Goal: Complete application form

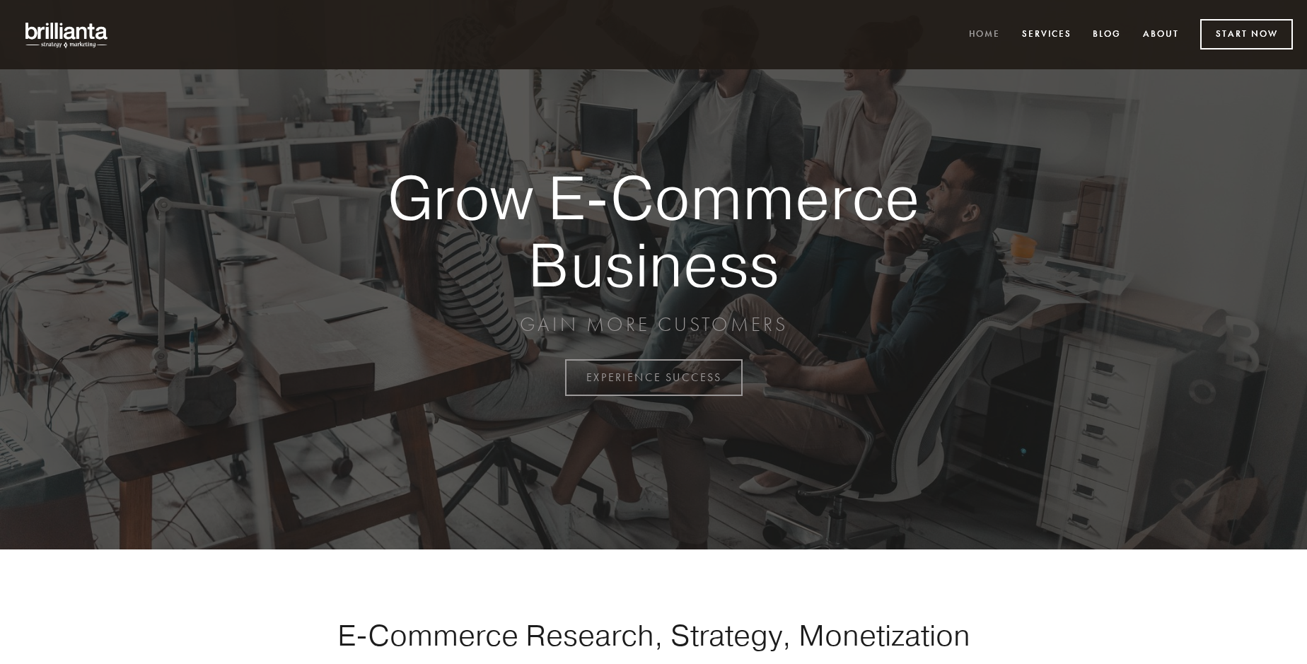
scroll to position [3706, 0]
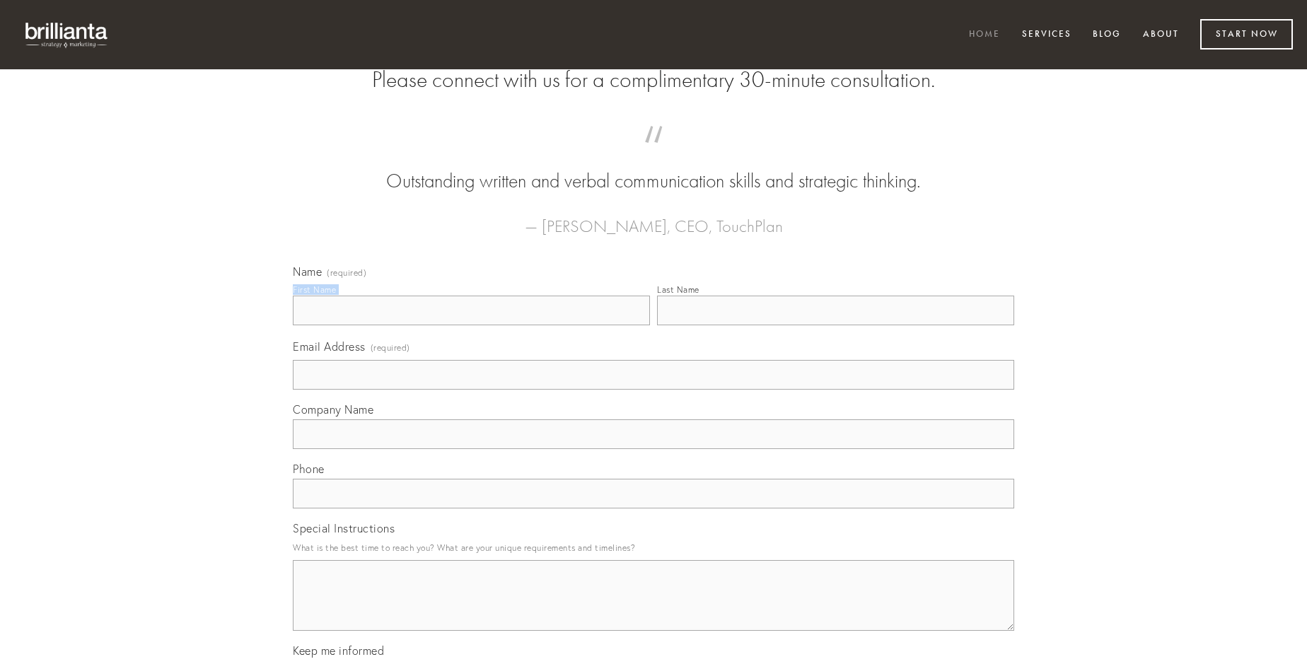
type input "[PERSON_NAME]"
click at [835, 325] on input "Last Name" at bounding box center [835, 311] width 357 height 30
type input "[PERSON_NAME]"
click at [653, 390] on input "Email Address (required)" at bounding box center [653, 375] width 721 height 30
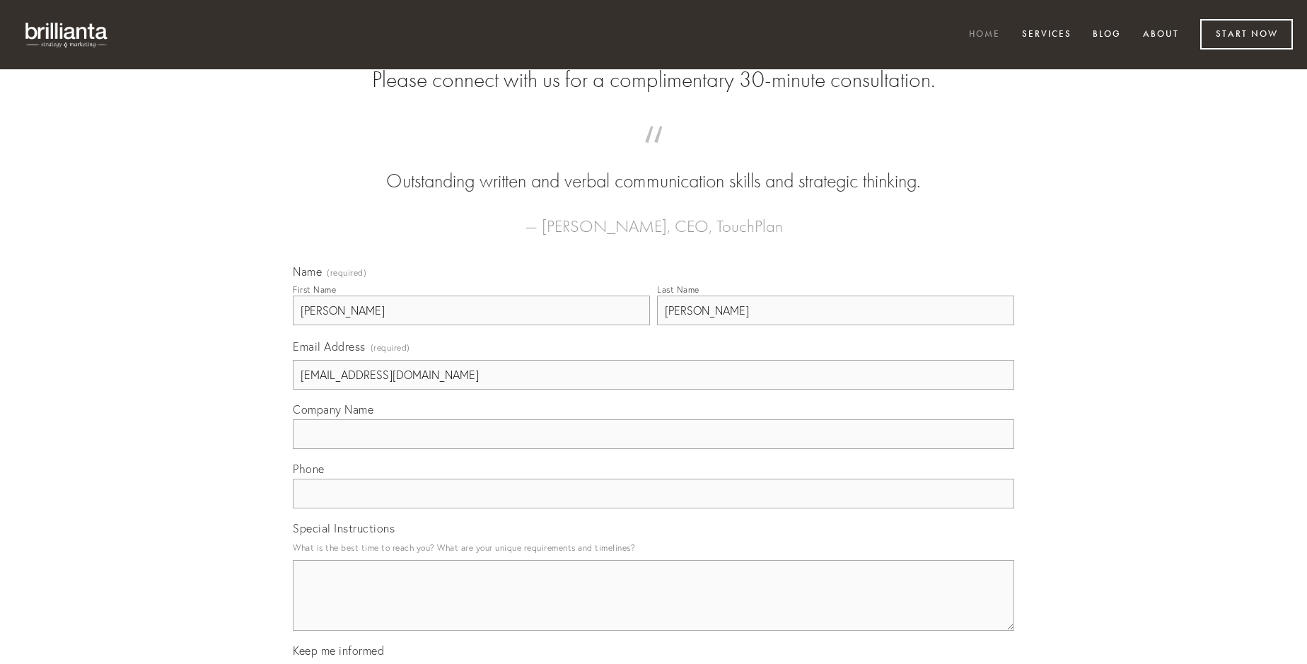
type input "[EMAIL_ADDRESS][DOMAIN_NAME]"
click at [653, 449] on input "Company Name" at bounding box center [653, 434] width 721 height 30
type input "cogo"
click at [653, 508] on input "text" at bounding box center [653, 494] width 721 height 30
click at [653, 608] on textarea "Special Instructions" at bounding box center [653, 595] width 721 height 71
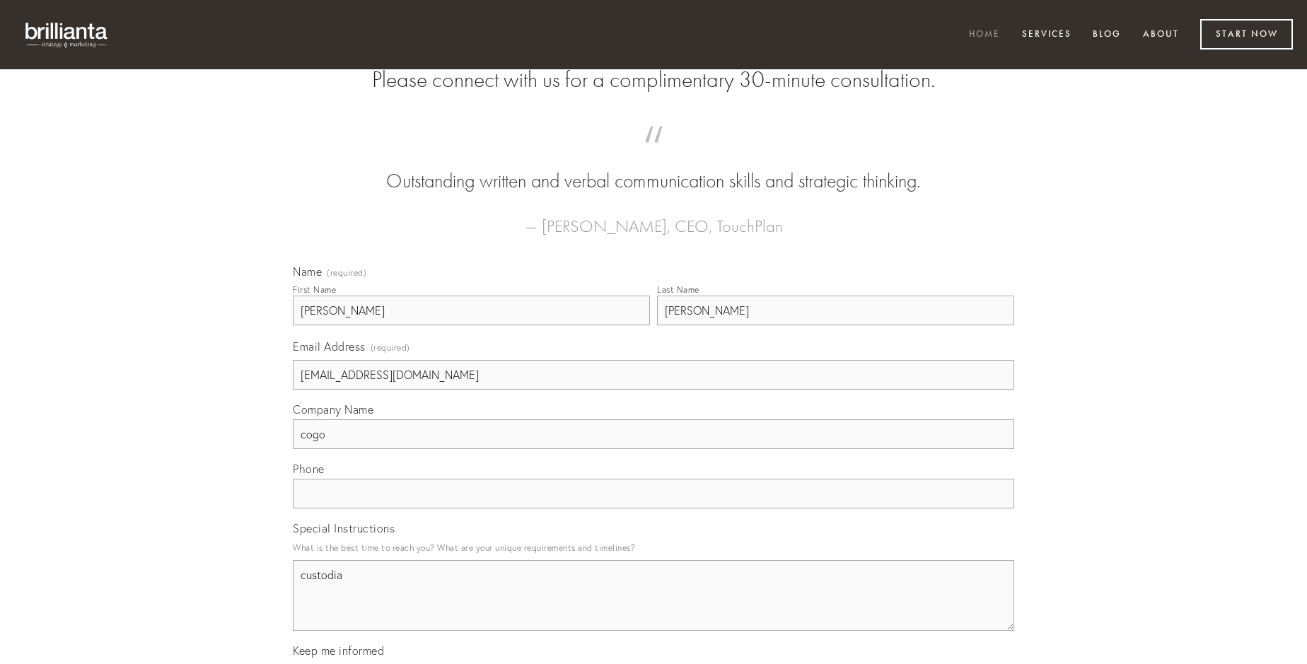
type textarea "custodia"
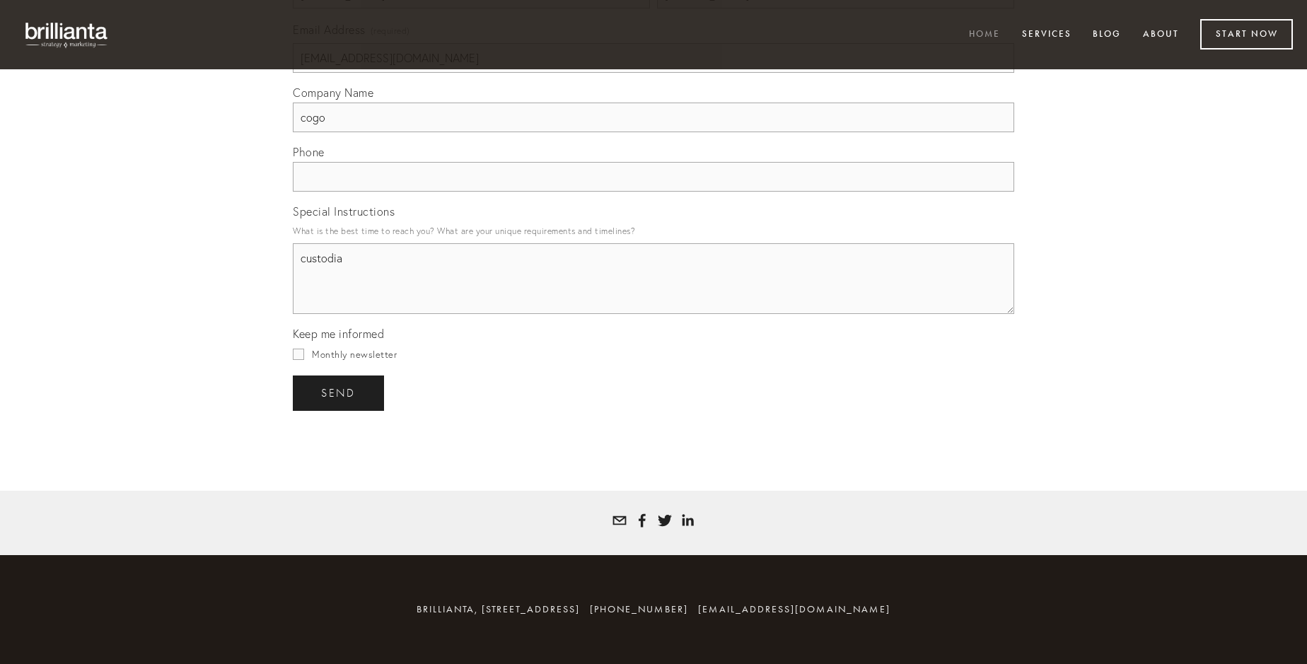
click at [339, 392] on span "send" at bounding box center [338, 393] width 35 height 13
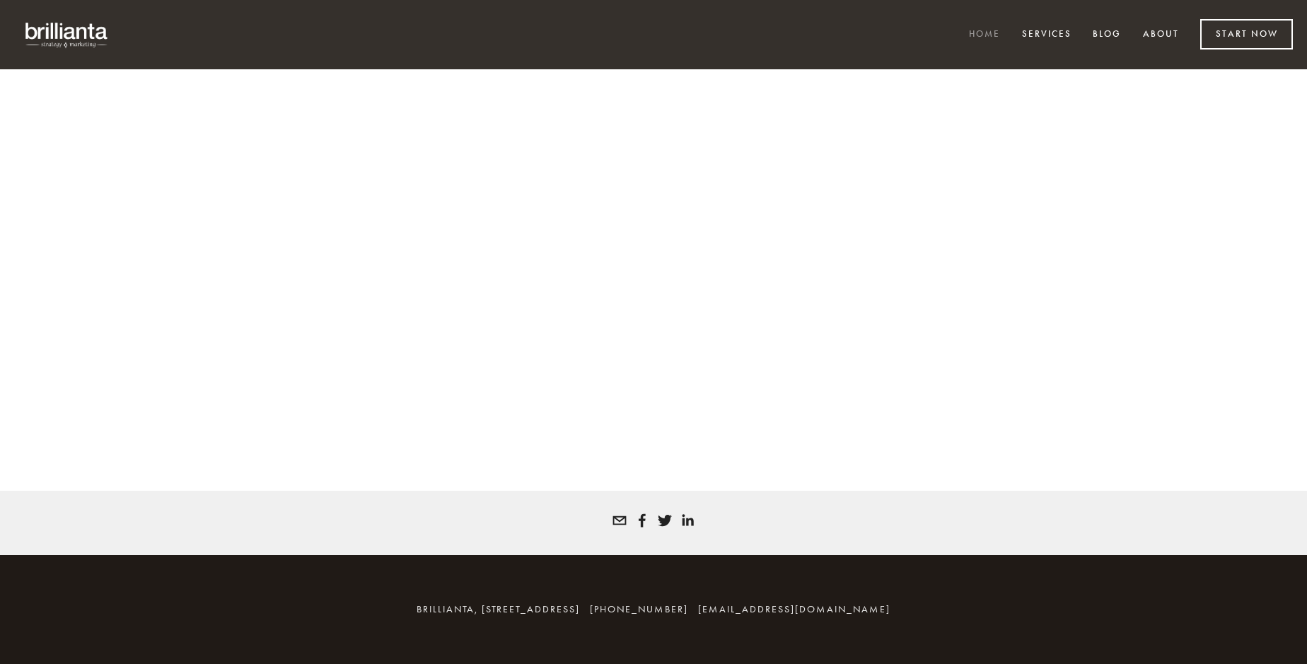
scroll to position [3687, 0]
